Goal: Information Seeking & Learning: Understand process/instructions

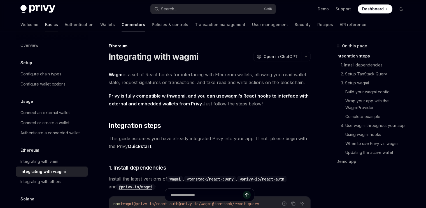
click at [45, 26] on link "Basics" at bounding box center [51, 24] width 13 height 13
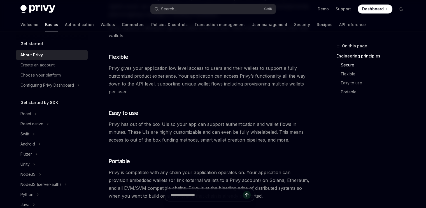
scroll to position [289, 0]
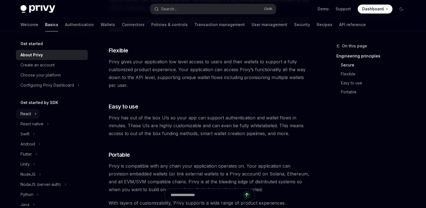
click at [34, 114] on button "React" at bounding box center [28, 114] width 24 height 10
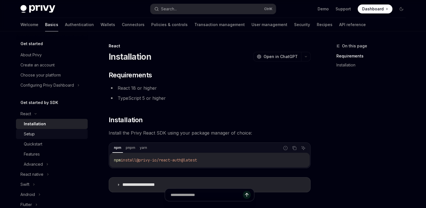
click at [30, 135] on div "Setup" at bounding box center [29, 133] width 11 height 7
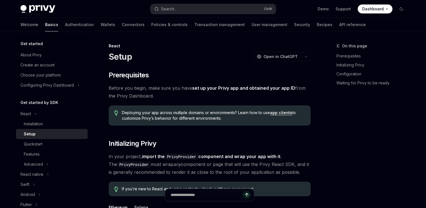
type textarea "*"
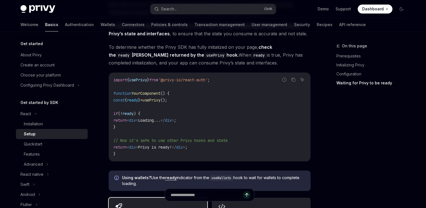
scroll to position [570, 0]
